Goal: Task Accomplishment & Management: Complete application form

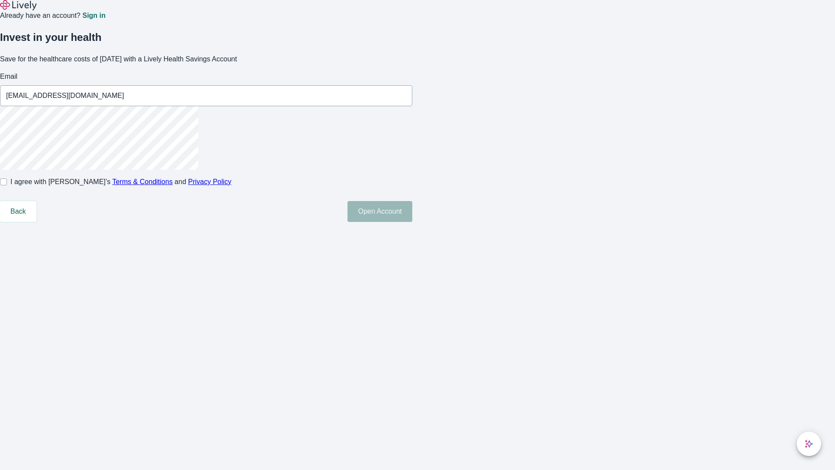
click at [7, 185] on input "I agree with Lively’s Terms & Conditions and Privacy Policy" at bounding box center [3, 181] width 7 height 7
checkbox input "true"
click at [412, 222] on button "Open Account" at bounding box center [379, 211] width 65 height 21
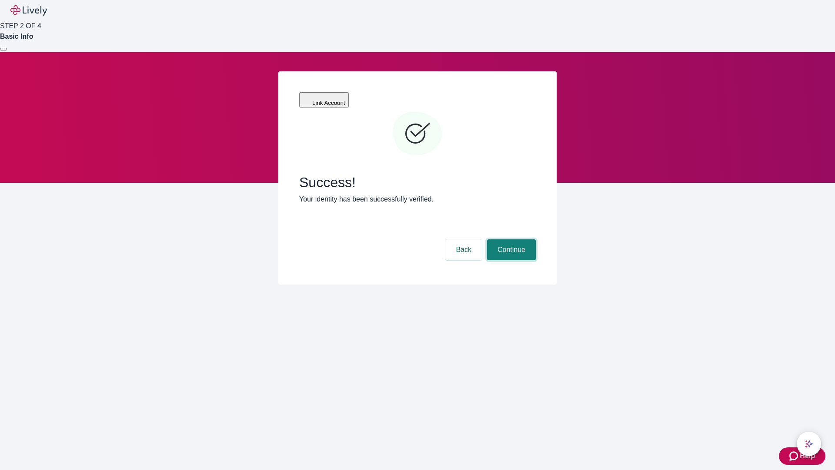
click at [510, 239] on button "Continue" at bounding box center [511, 249] width 49 height 21
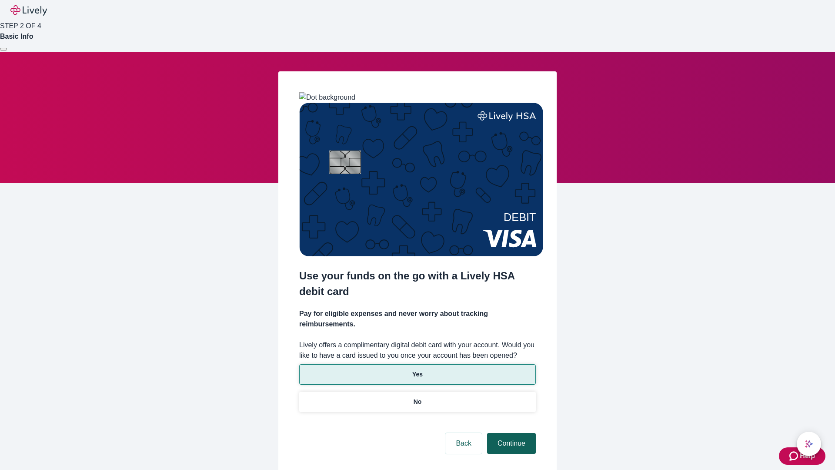
click at [417, 370] on p "Yes" at bounding box center [417, 374] width 10 height 9
click at [510, 433] on button "Continue" at bounding box center [511, 443] width 49 height 21
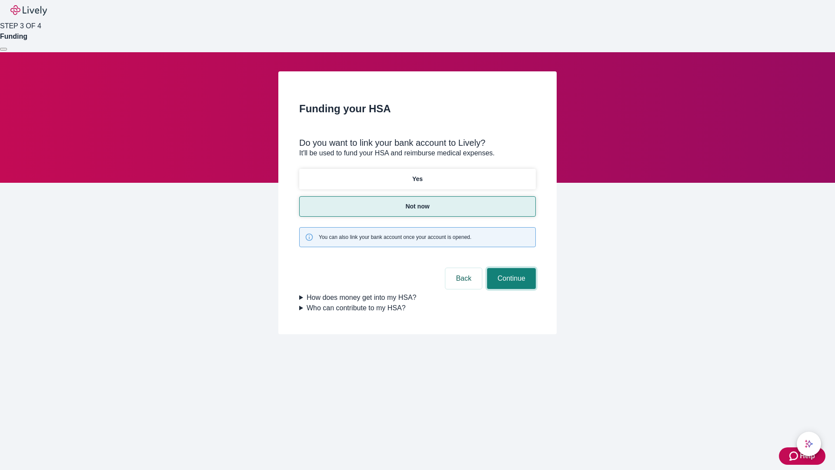
click at [510, 268] on button "Continue" at bounding box center [511, 278] width 49 height 21
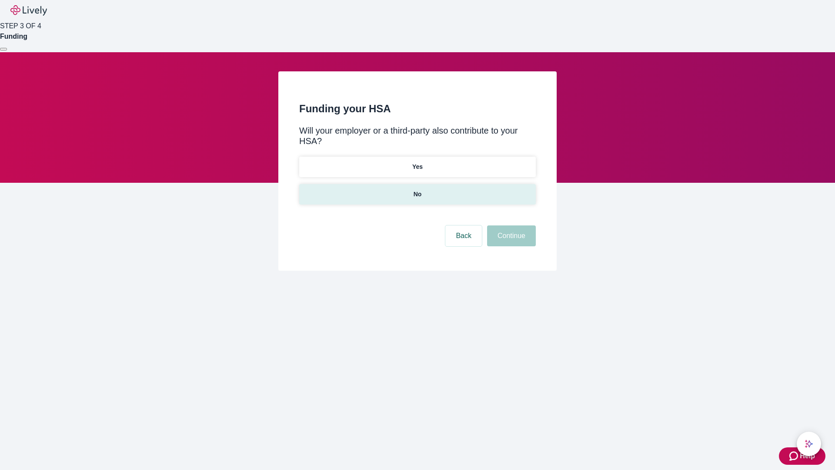
click at [417, 190] on p "No" at bounding box center [417, 194] width 8 height 9
click at [510, 225] on button "Continue" at bounding box center [511, 235] width 49 height 21
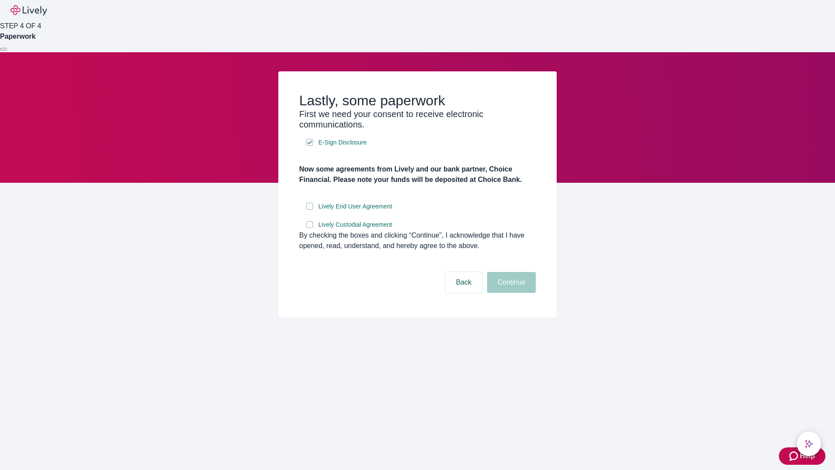
click at [310, 210] on input "Lively End User Agreement" at bounding box center [309, 206] width 7 height 7
checkbox input "true"
click at [310, 228] on input "Lively Custodial Agreement" at bounding box center [309, 224] width 7 height 7
checkbox input "true"
click at [510, 293] on button "Continue" at bounding box center [511, 282] width 49 height 21
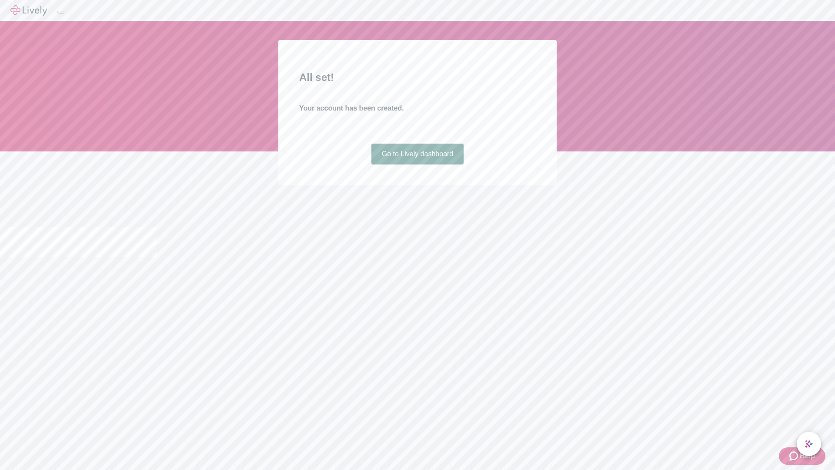
click at [417, 164] on link "Go to Lively dashboard" at bounding box center [417, 153] width 93 height 21
